Goal: Find specific page/section

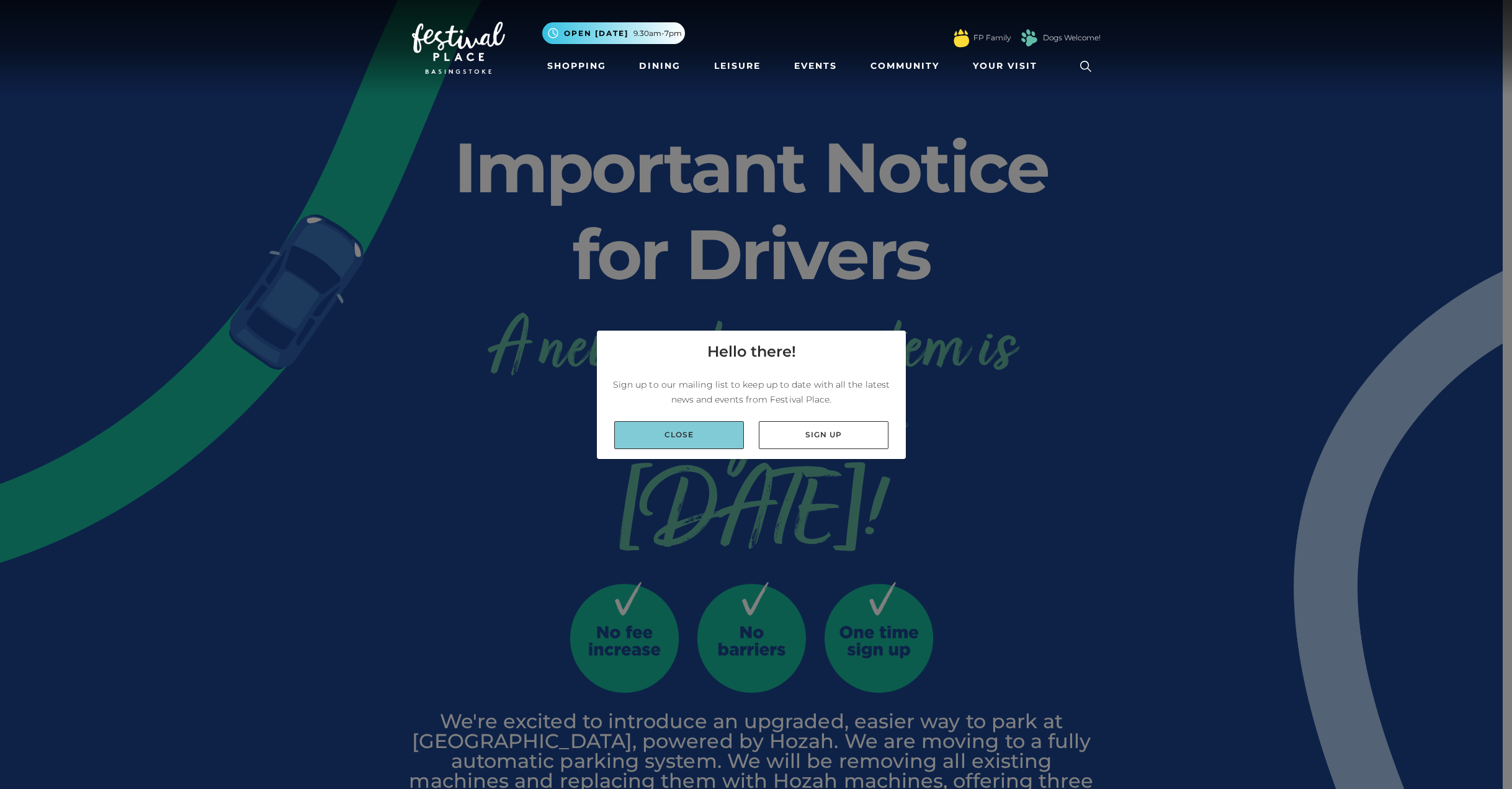
click at [715, 442] on link "Close" at bounding box center [679, 435] width 130 height 28
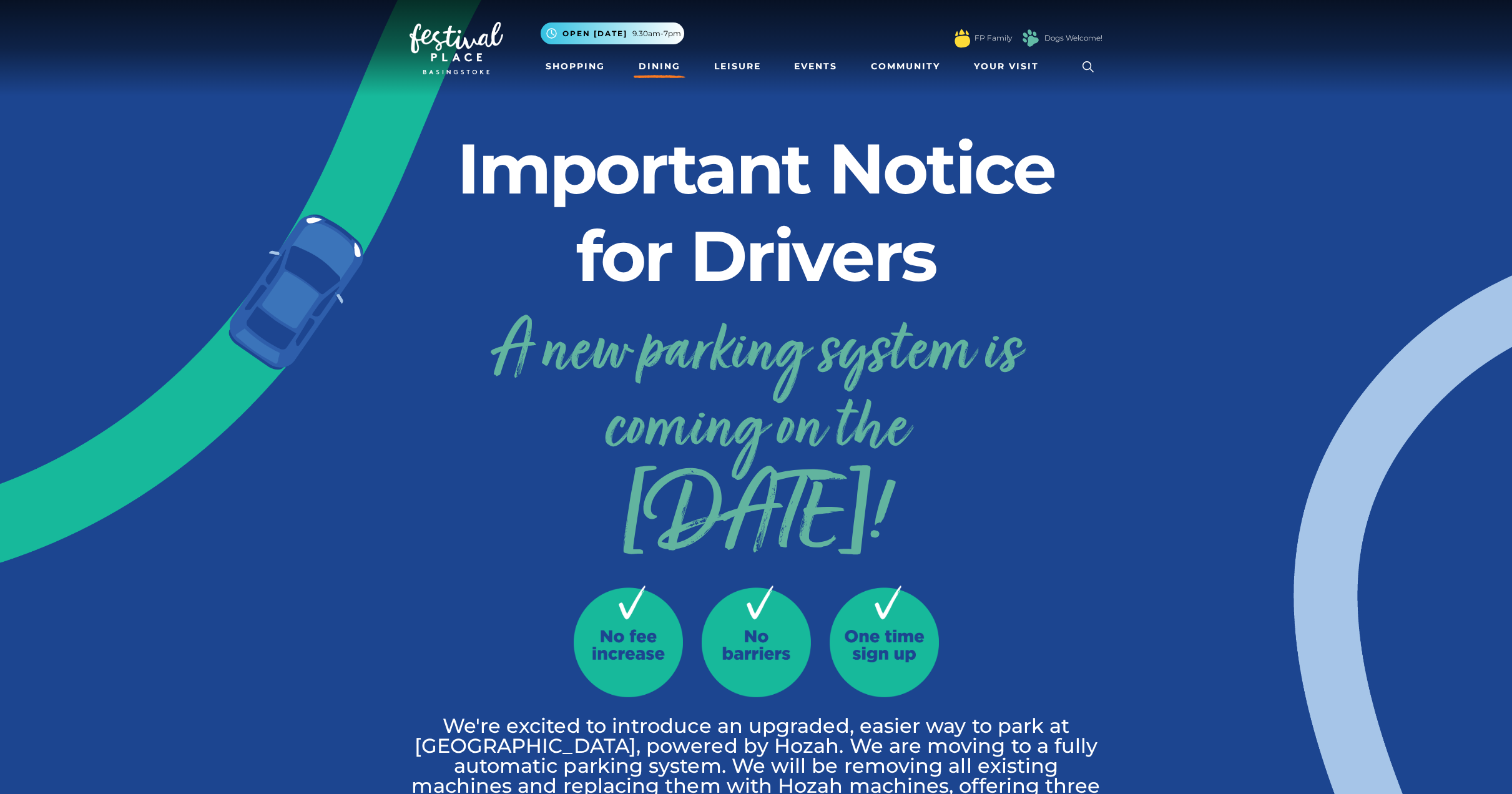
click at [653, 69] on link "Dining" at bounding box center [660, 66] width 52 height 23
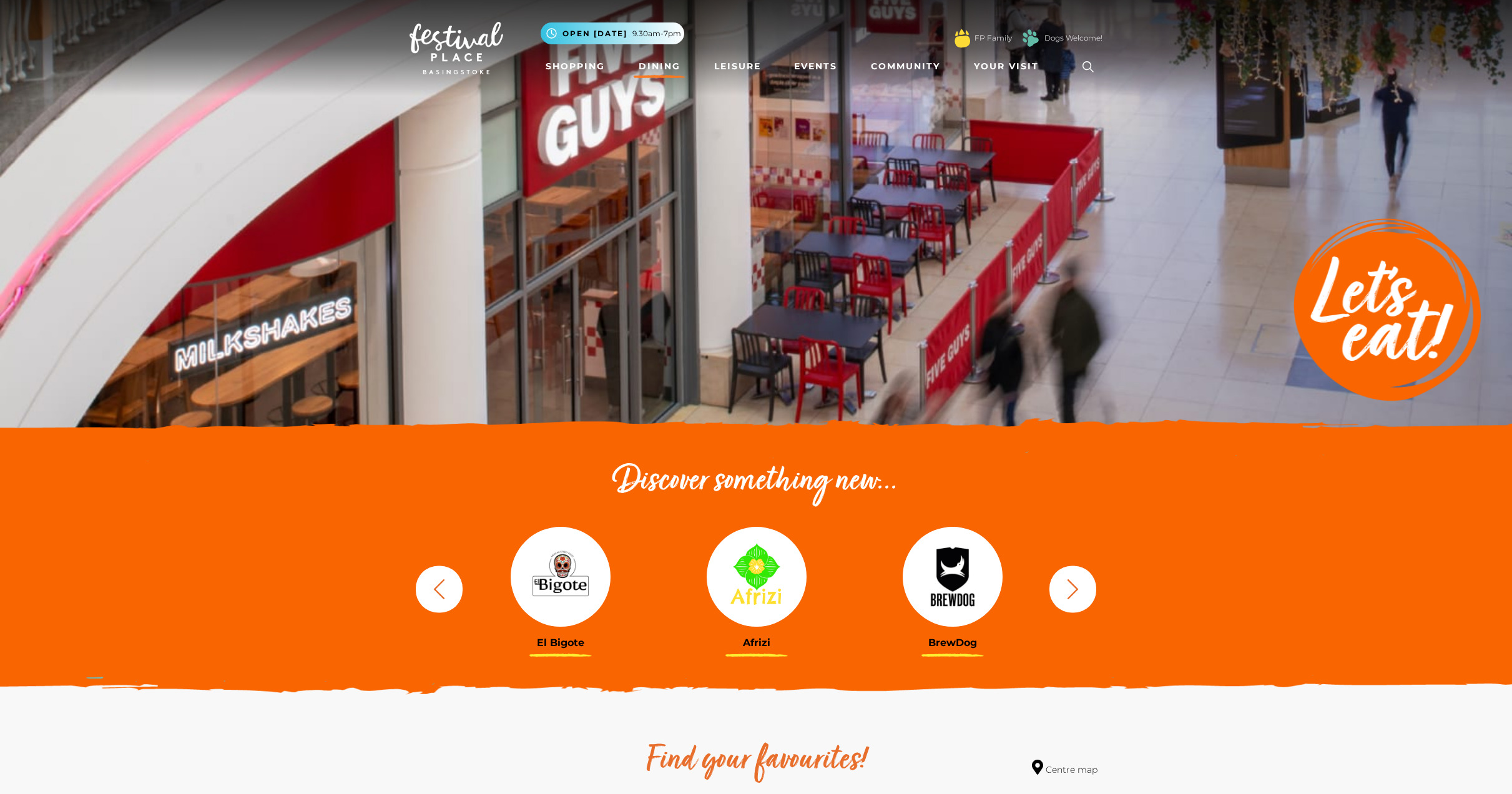
click at [1078, 595] on icon "button" at bounding box center [1073, 589] width 23 height 23
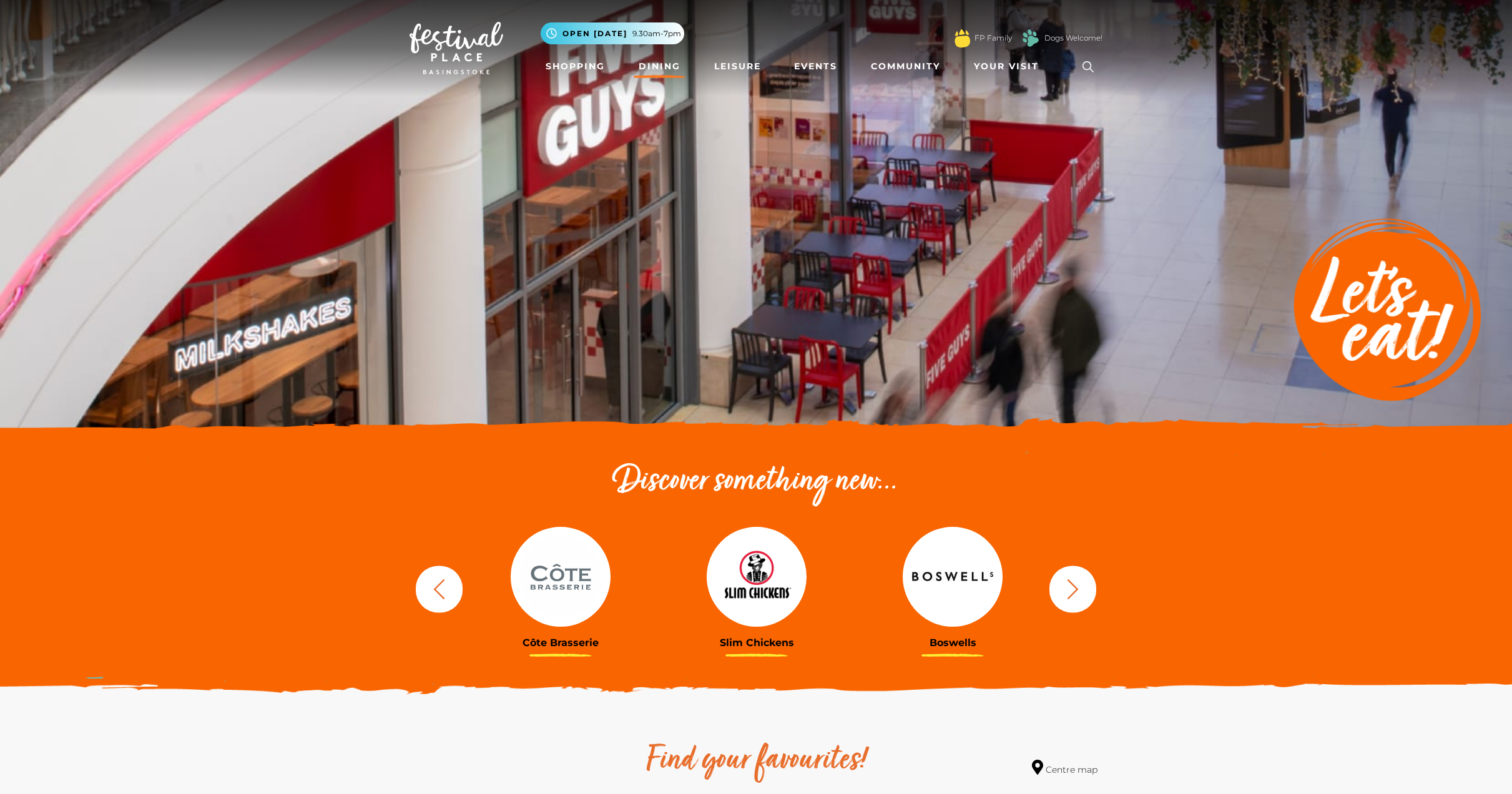
click at [1078, 595] on icon "button" at bounding box center [1073, 589] width 23 height 23
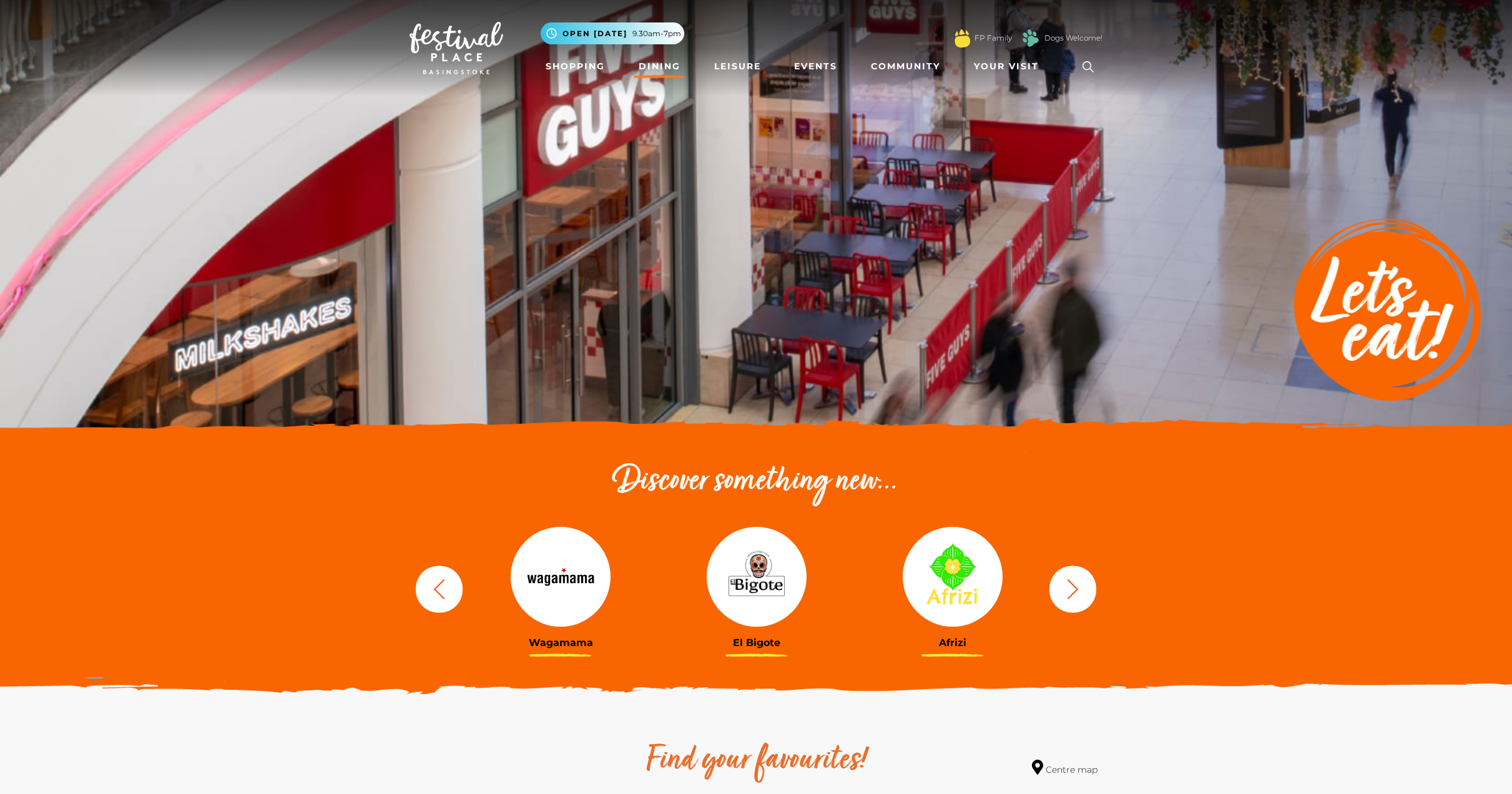
click at [1078, 595] on icon "button" at bounding box center [1073, 589] width 23 height 23
click at [1082, 62] on icon at bounding box center [1088, 67] width 19 height 19
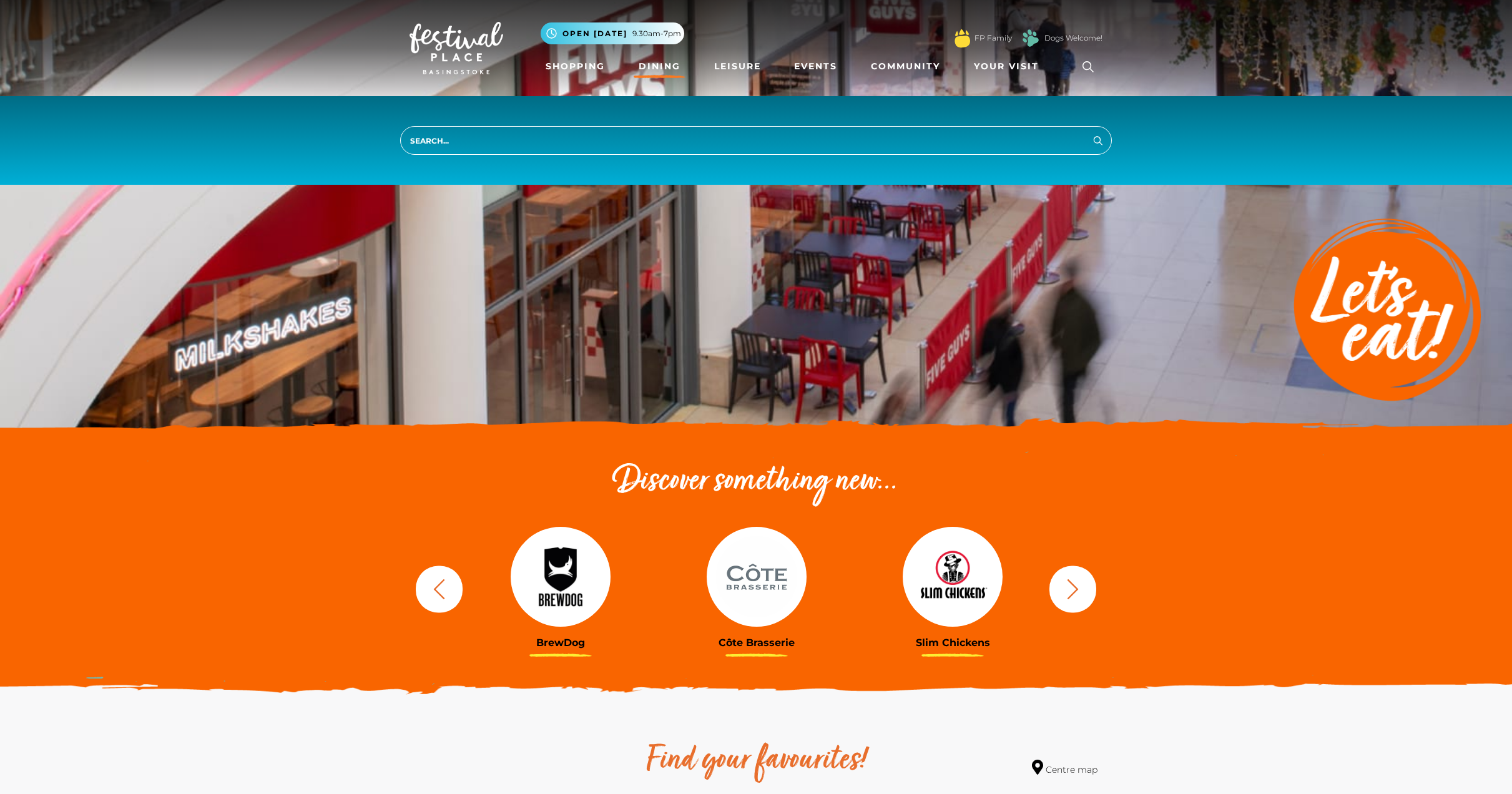
click at [830, 134] on input "search" at bounding box center [756, 140] width 712 height 29
type input "han's buffet"
click at [1091, 132] on button "Search" at bounding box center [1098, 140] width 15 height 15
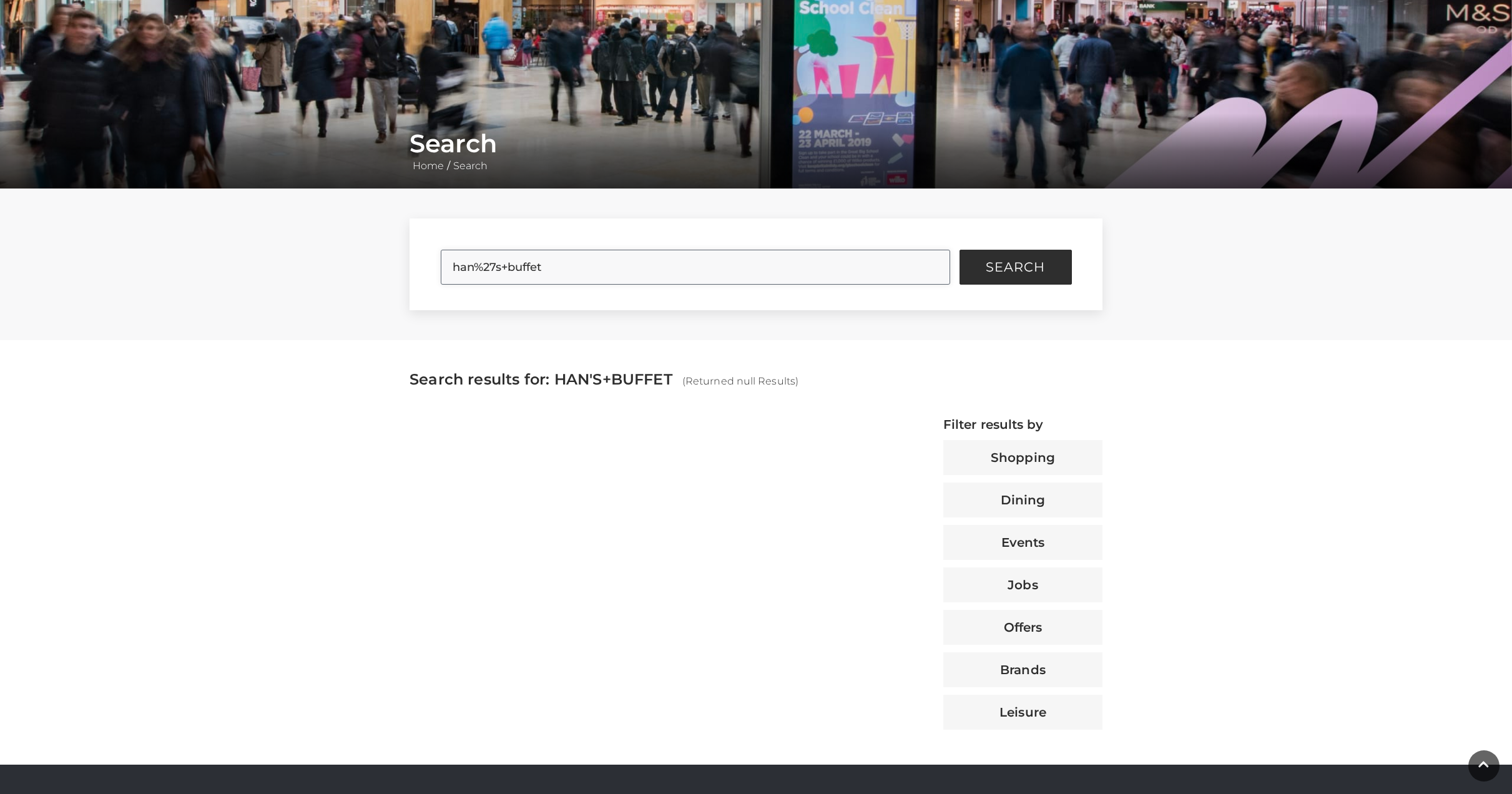
scroll to position [125, 0]
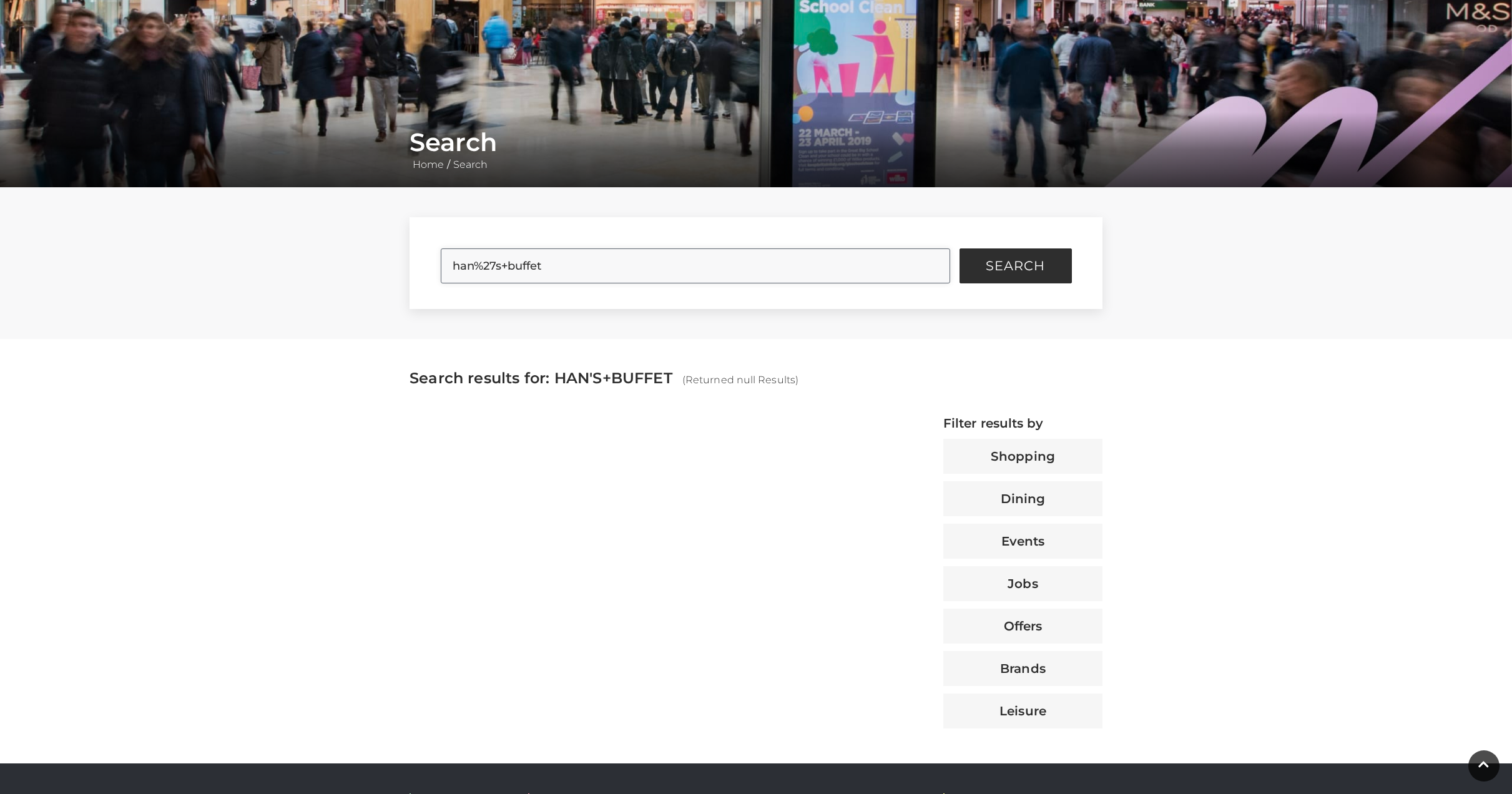
click at [477, 268] on input "han%27s+buffet" at bounding box center [695, 266] width 509 height 35
click at [1039, 264] on span "Search" at bounding box center [1015, 266] width 59 height 13
click at [1015, 269] on span "Search" at bounding box center [1015, 266] width 59 height 13
click at [479, 263] on input "hans+buffet" at bounding box center [695, 266] width 509 height 35
type input "hans buffet"
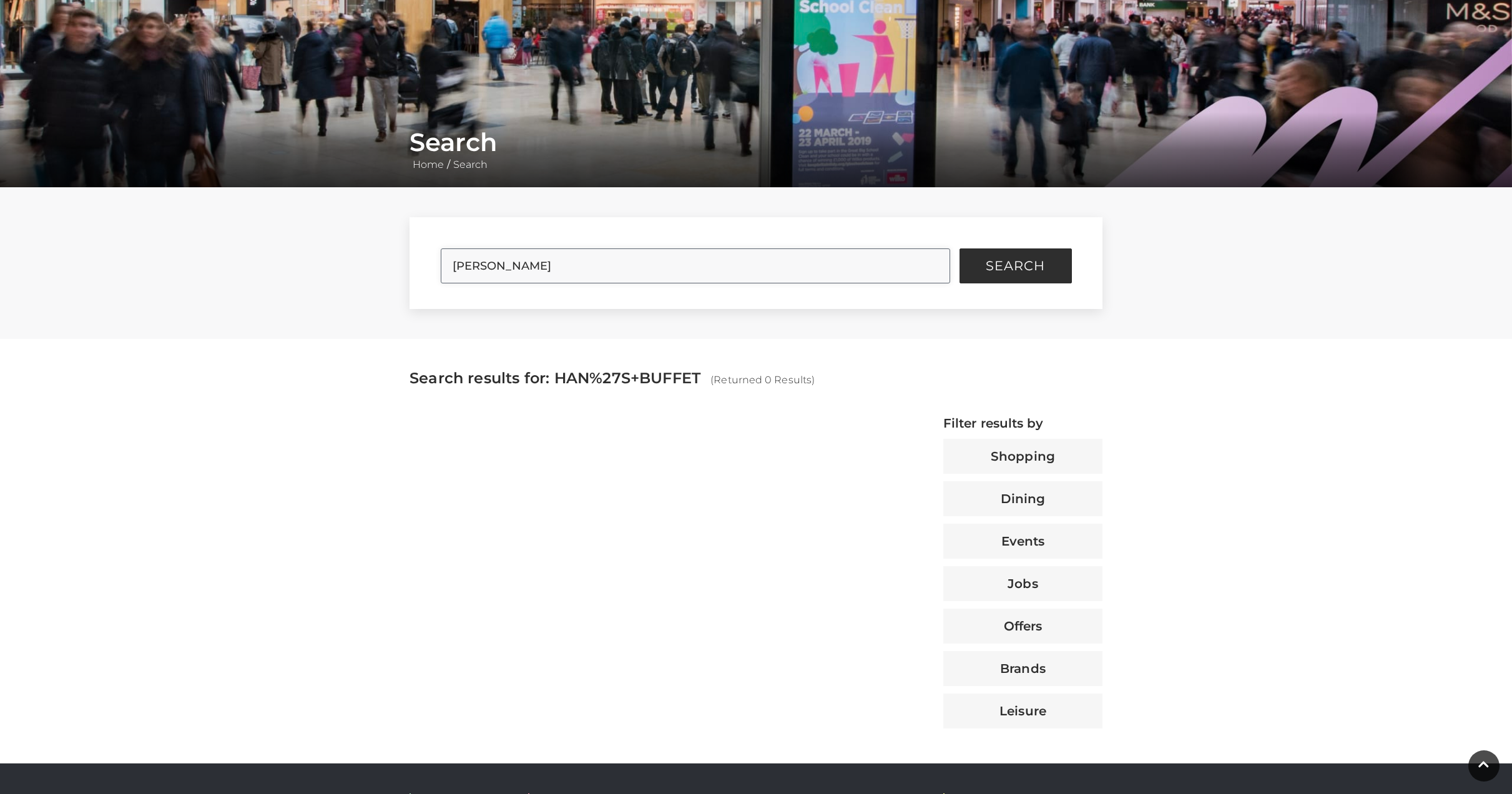
click at [959, 249] on button "Search" at bounding box center [1015, 266] width 112 height 35
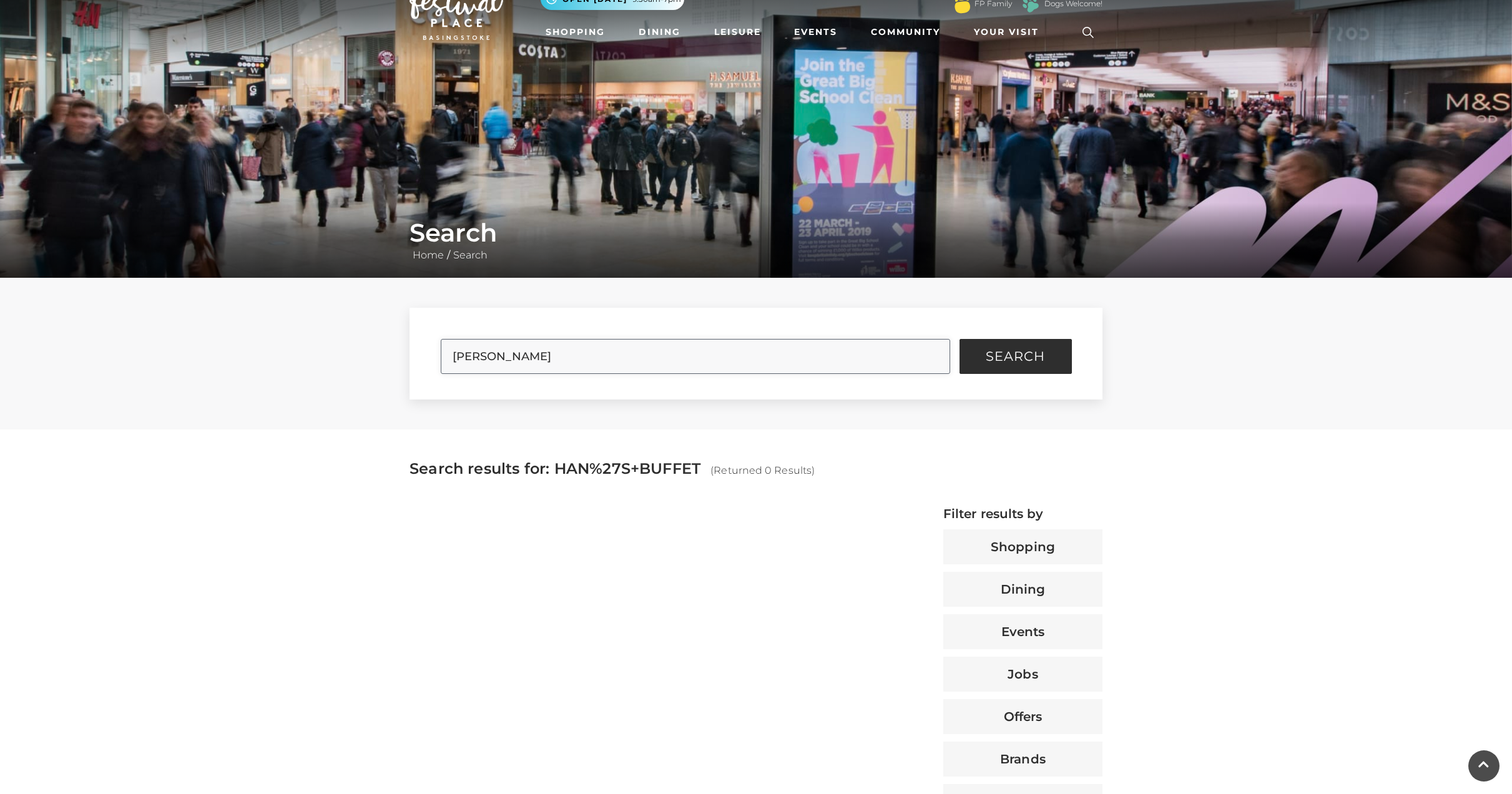
scroll to position [0, 0]
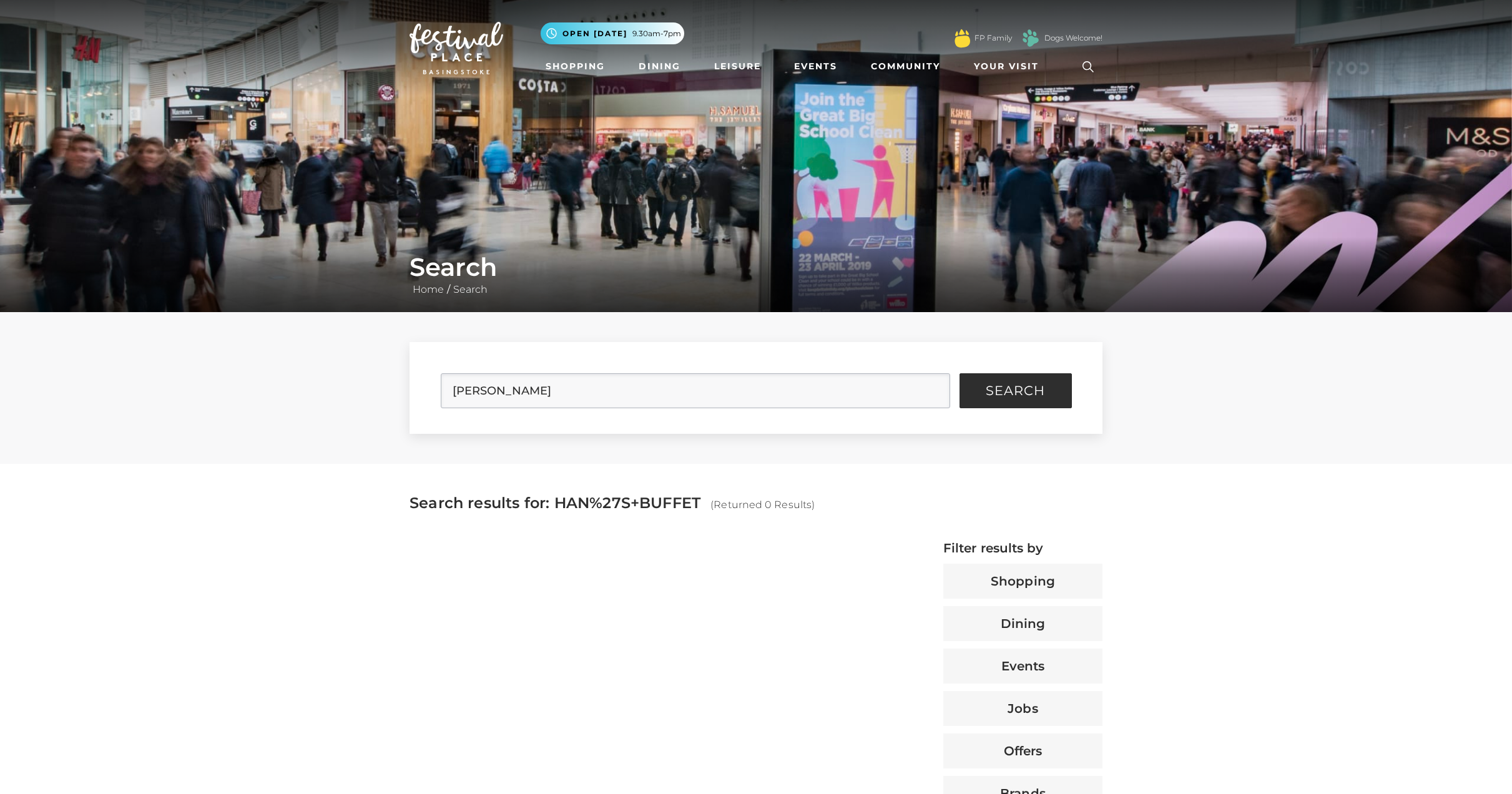
click at [443, 36] on img at bounding box center [457, 48] width 94 height 52
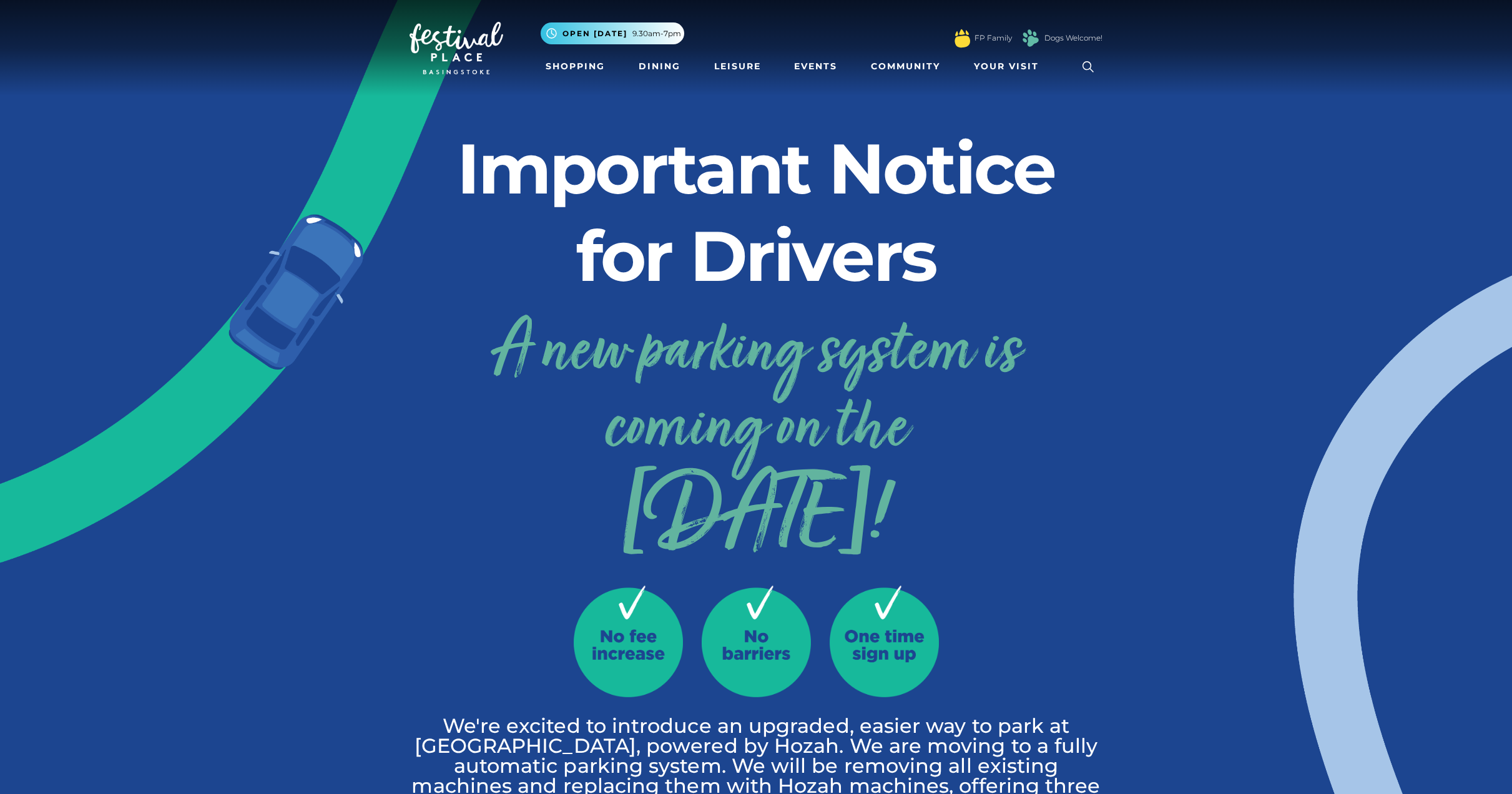
click at [453, 44] on img at bounding box center [457, 48] width 94 height 52
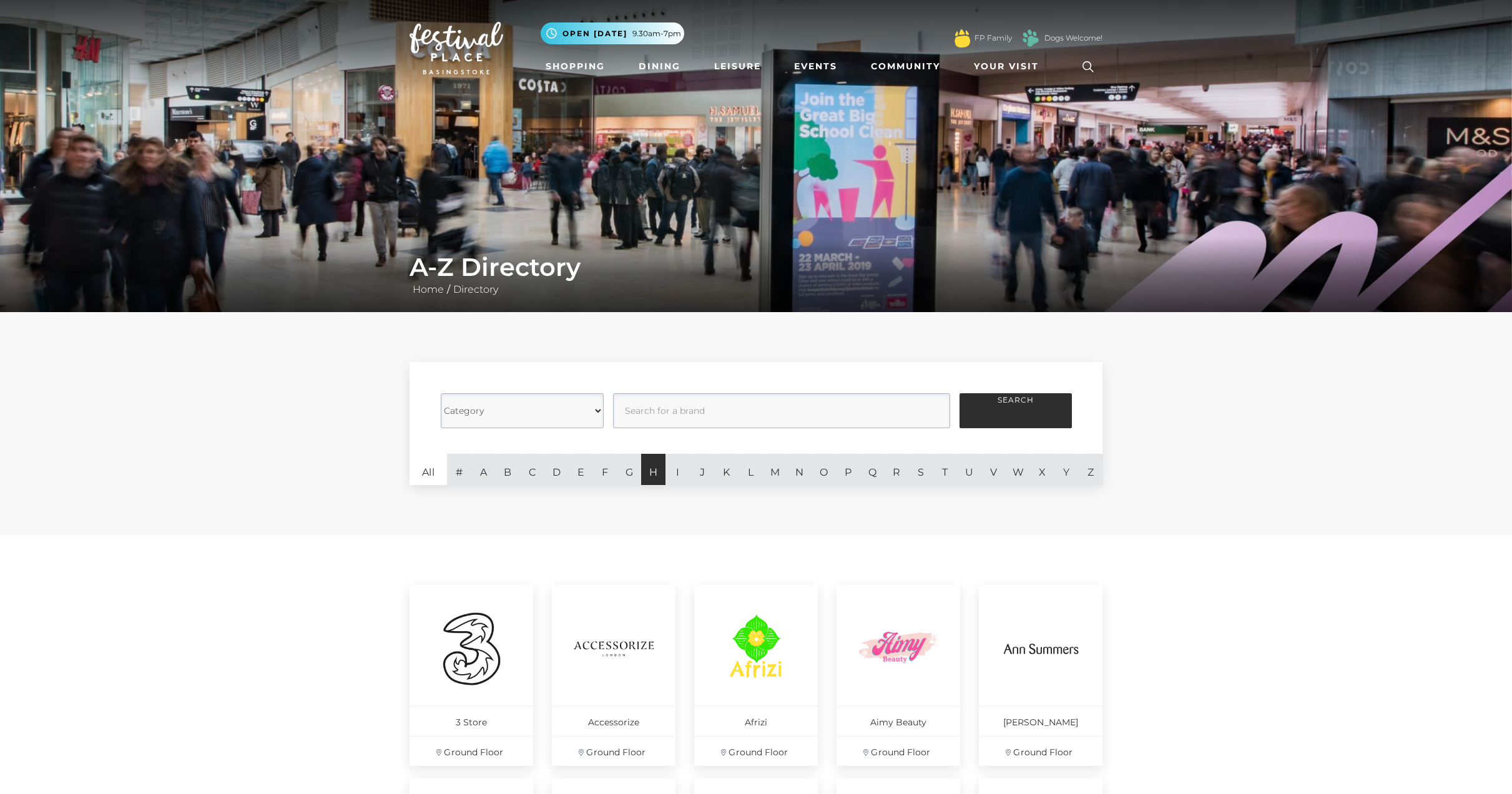
click at [651, 475] on link "H" at bounding box center [653, 469] width 24 height 31
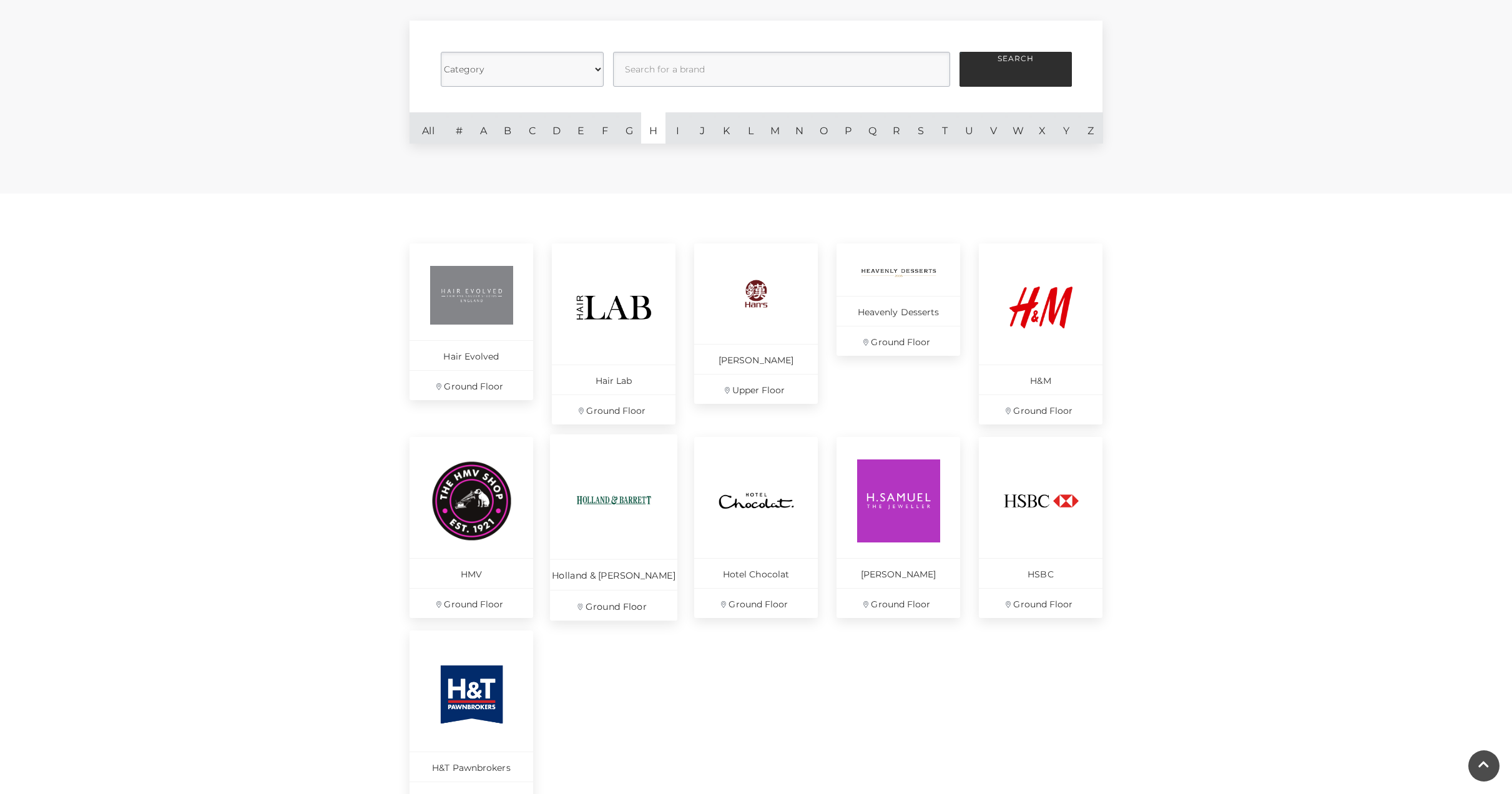
scroll to position [374, 0]
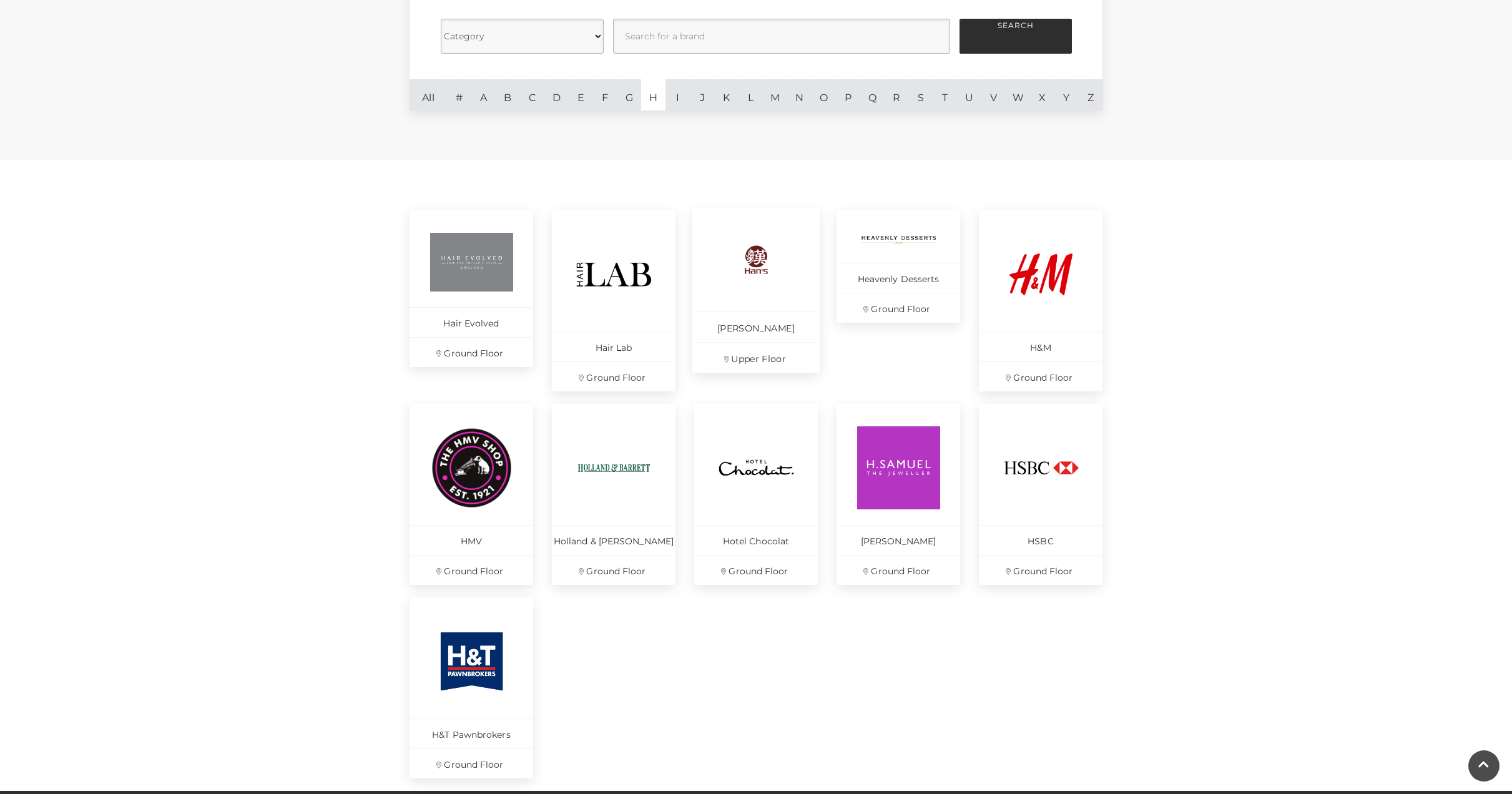
click at [743, 300] on link "Hans Buffet Upper Floor" at bounding box center [756, 290] width 128 height 165
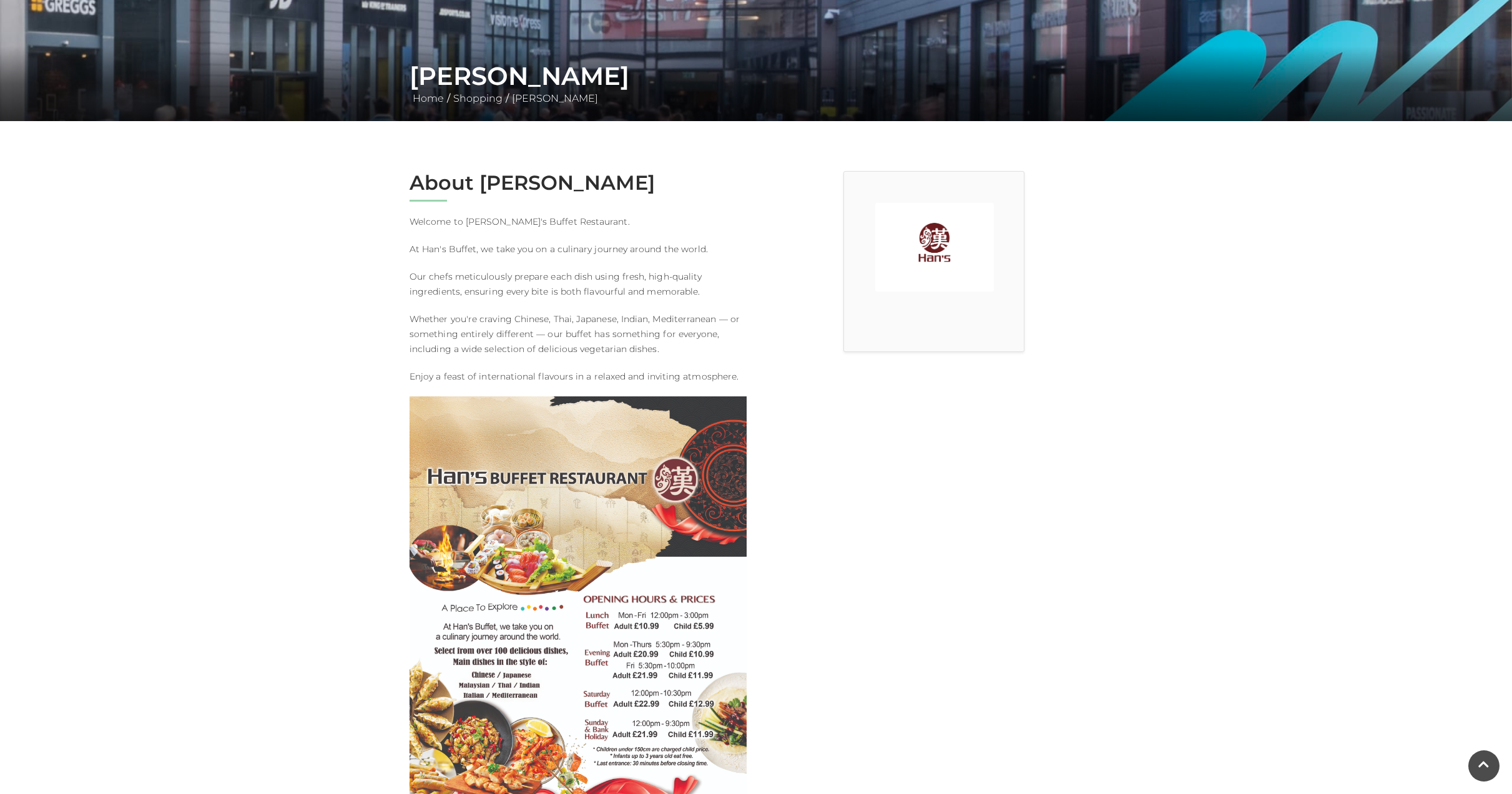
scroll to position [187, 0]
